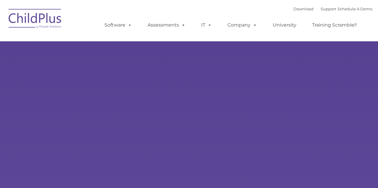
select select "MEDIUM"
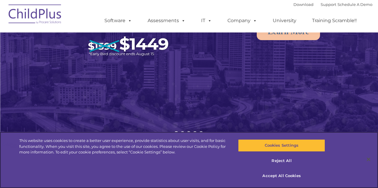
scroll to position [93, 0]
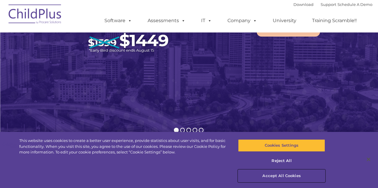
click at [287, 178] on button "Accept All Cookies" at bounding box center [281, 176] width 87 height 12
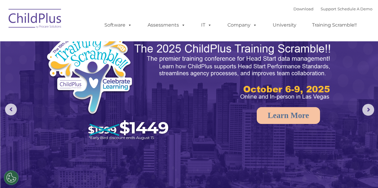
scroll to position [0, 0]
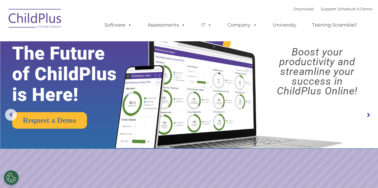
click at [23, 13] on img at bounding box center [35, 20] width 59 height 30
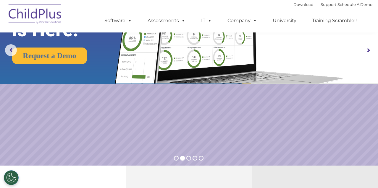
scroll to position [70, 0]
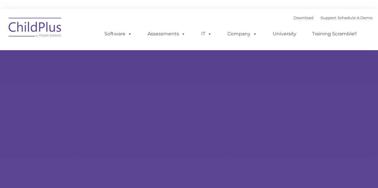
type input ""
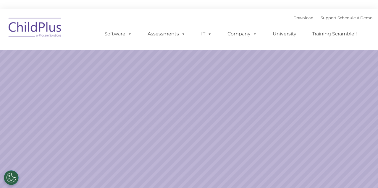
select select "MEDIUM"
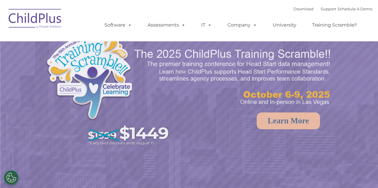
select select "MEDIUM"
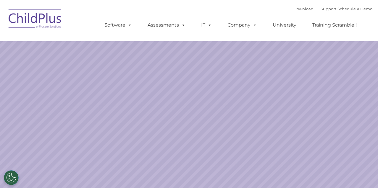
select select "MEDIUM"
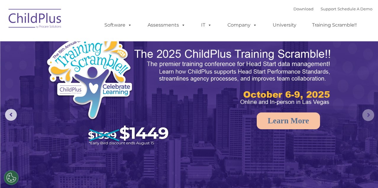
click at [369, 115] on rs-arrow at bounding box center [368, 115] width 12 height 12
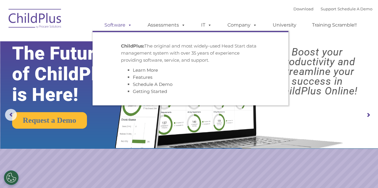
click at [130, 25] on span at bounding box center [128, 25] width 7 height 6
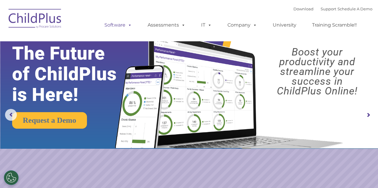
click at [130, 25] on span at bounding box center [128, 25] width 7 height 6
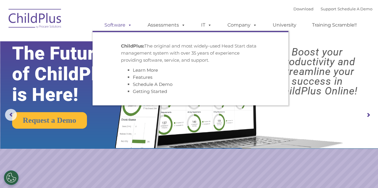
click at [121, 26] on link "Software" at bounding box center [118, 25] width 39 height 12
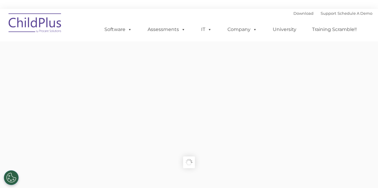
type input ""
